Goal: Information Seeking & Learning: Compare options

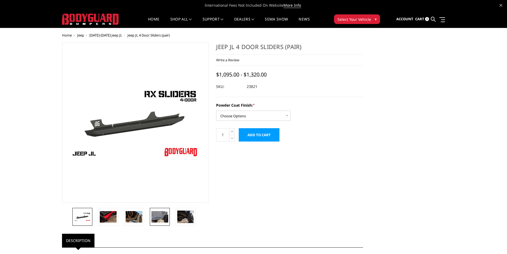
click at [158, 216] on img at bounding box center [159, 216] width 17 height 11
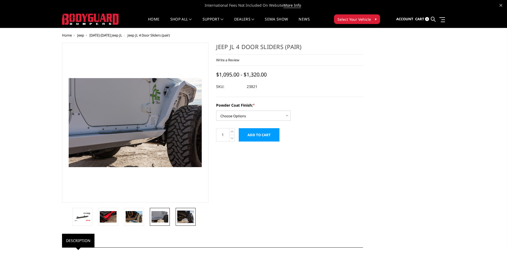
click at [191, 214] on img at bounding box center [185, 216] width 17 height 13
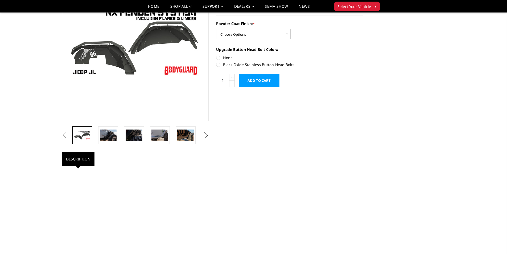
scroll to position [53, 0]
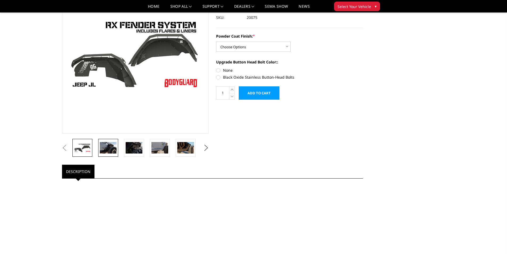
click at [112, 147] on img at bounding box center [108, 147] width 17 height 11
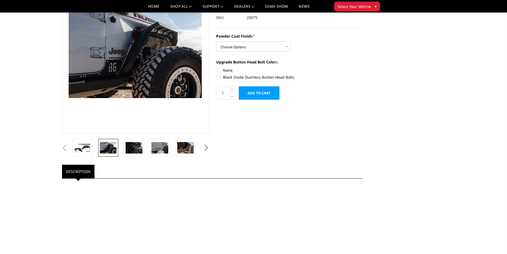
scroll to position [46, 0]
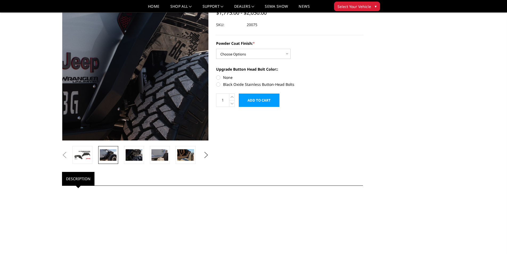
click at [142, 46] on img at bounding box center [127, 67] width 341 height 227
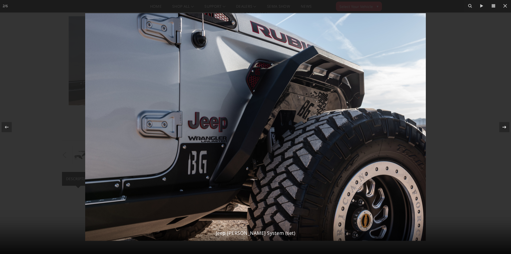
click at [503, 126] on icon at bounding box center [504, 127] width 6 height 6
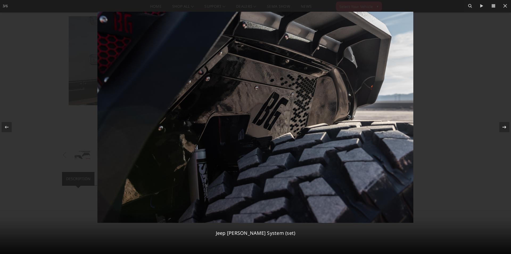
click at [499, 124] on div at bounding box center [504, 127] width 10 height 10
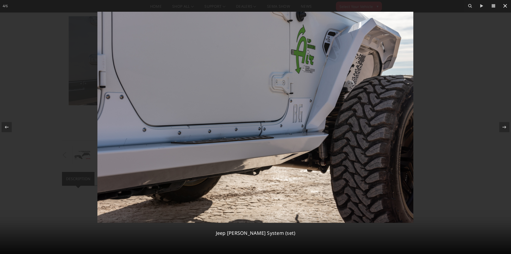
click at [503, 7] on icon at bounding box center [505, 6] width 6 height 6
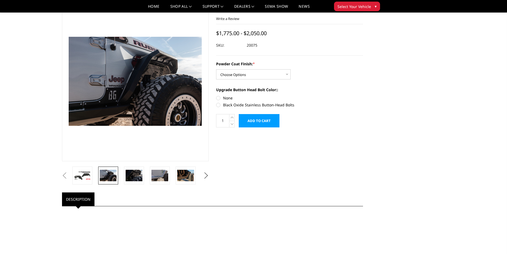
scroll to position [0, 0]
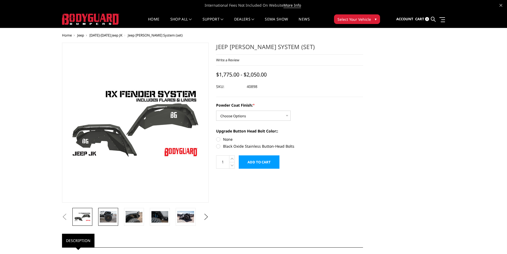
click at [110, 215] on img at bounding box center [108, 216] width 17 height 11
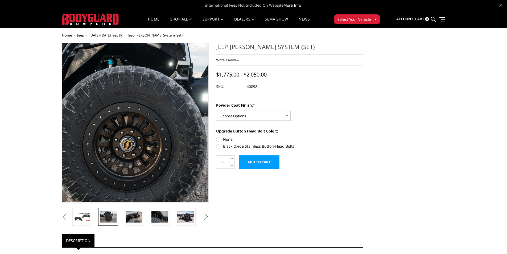
click at [141, 111] on img at bounding box center [128, 127] width 341 height 227
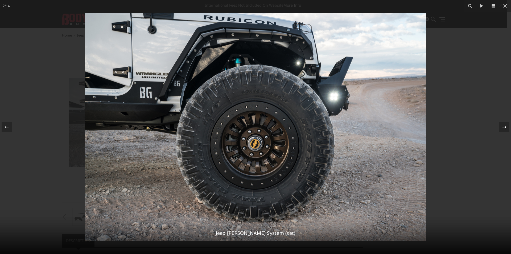
click at [500, 123] on div at bounding box center [504, 127] width 10 height 10
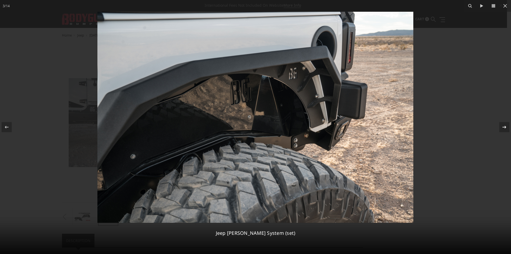
click at [503, 131] on div at bounding box center [504, 127] width 10 height 10
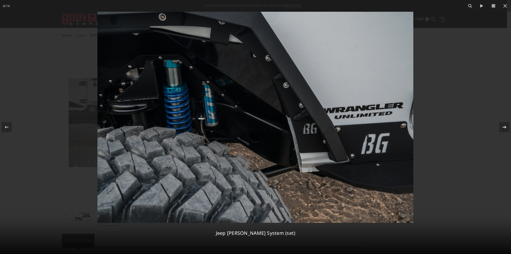
click at [503, 131] on div at bounding box center [504, 127] width 10 height 10
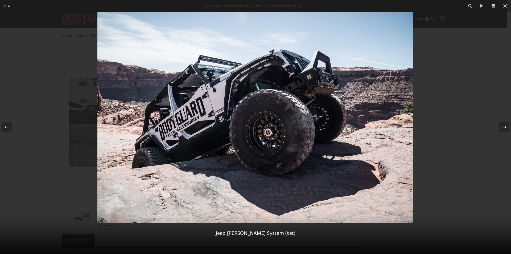
click at [503, 131] on div at bounding box center [504, 127] width 10 height 10
